Goal: Ask a question

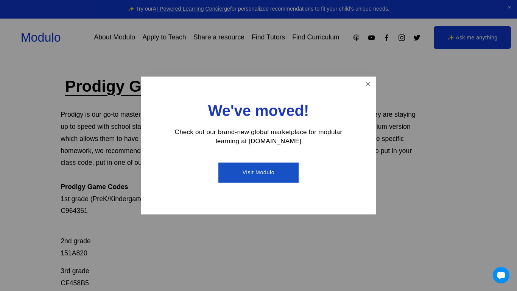
scroll to position [30, 0]
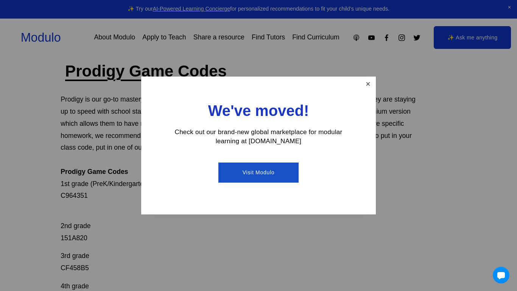
click at [373, 78] on link "Close" at bounding box center [368, 84] width 13 height 13
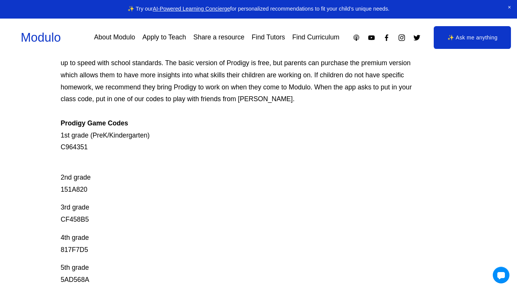
scroll to position [91, 0]
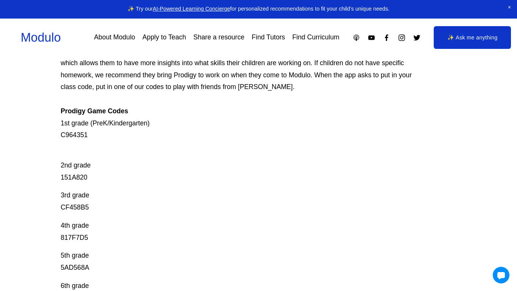
click at [456, 35] on link "✨ Ask me anything" at bounding box center [472, 37] width 77 height 23
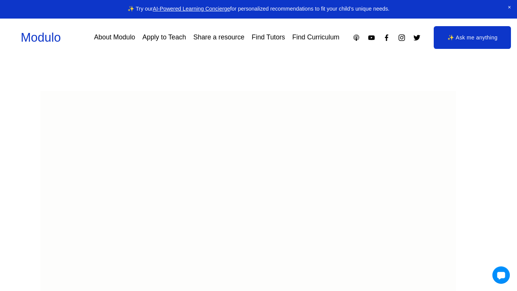
click at [495, 276] on div at bounding box center [501, 274] width 17 height 17
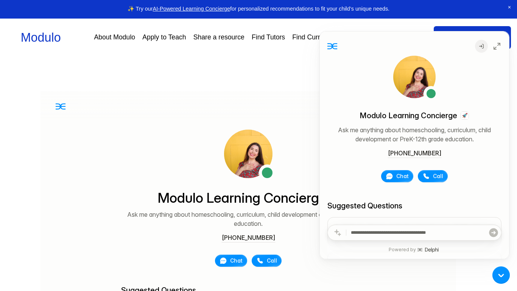
click at [500, 272] on div at bounding box center [501, 274] width 17 height 17
